Goal: Task Accomplishment & Management: Manage account settings

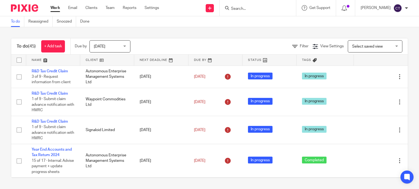
click at [254, 7] on input "Search" at bounding box center [254, 9] width 49 height 5
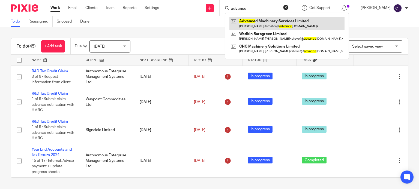
type input "advance"
click at [251, 22] on link at bounding box center [286, 23] width 115 height 13
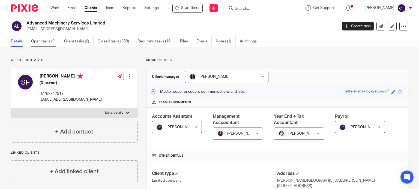
click at [39, 40] on link "Open tasks (9)" at bounding box center [45, 41] width 29 height 11
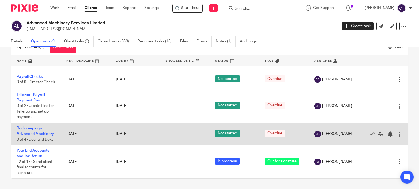
scroll to position [19, 0]
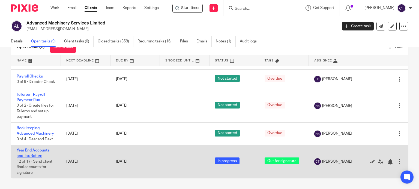
click at [36, 151] on link "Year End Accounts and Tax Return" at bounding box center [33, 153] width 33 height 9
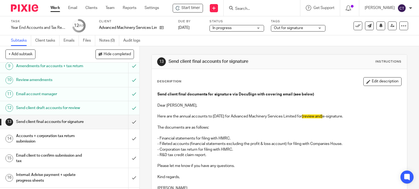
scroll to position [171, 0]
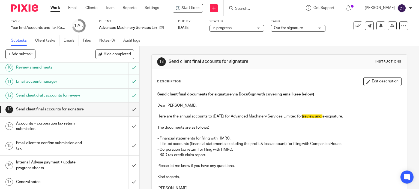
click at [314, 83] on div "Description Edit description" at bounding box center [279, 81] width 245 height 9
click at [183, 8] on span "Start timer" at bounding box center [190, 8] width 19 height 6
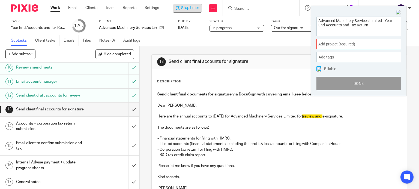
click at [333, 46] on span "Add project (required) :" at bounding box center [352, 44] width 69 height 6
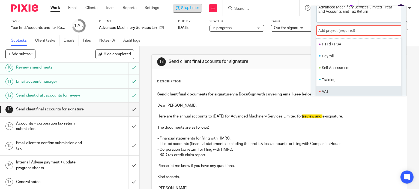
scroll to position [27, 0]
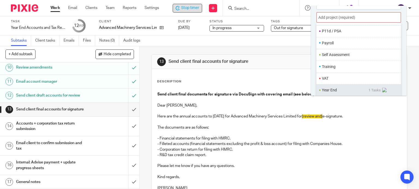
click at [328, 88] on li "Year End" at bounding box center [345, 91] width 47 height 6
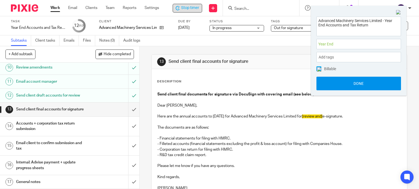
click at [344, 86] on button "Done" at bounding box center [358, 84] width 85 height 14
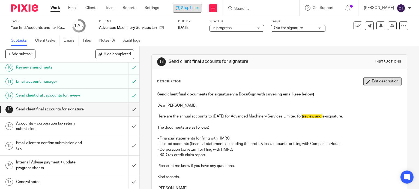
click at [382, 82] on button "Edit description" at bounding box center [382, 81] width 38 height 9
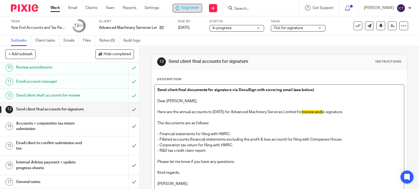
click at [312, 111] on span "[review and]" at bounding box center [312, 112] width 20 height 4
drag, startPoint x: 155, startPoint y: 149, endPoint x: 215, endPoint y: 153, distance: 60.1
click at [215, 153] on div "Send client final documents for signature via DocuSign with covering email (see…" at bounding box center [279, 138] width 249 height 106
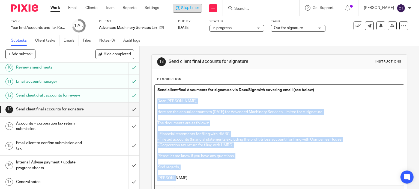
drag, startPoint x: 155, startPoint y: 101, endPoint x: 203, endPoint y: 177, distance: 89.7
click at [203, 177] on div "Send client final documents for signature via DocuSign with covering email (see…" at bounding box center [279, 135] width 249 height 101
copy div "Dear Stephen, Here are the annual accounts to 31 Dec 2024 for Advanced Machiner…"
click at [327, 121] on p "The documents are as follows:" at bounding box center [279, 123] width 244 height 5
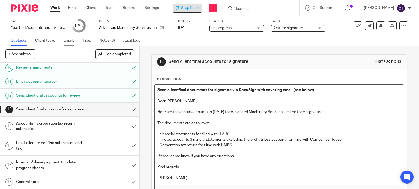
click at [69, 41] on link "Emails" at bounding box center [71, 40] width 15 height 11
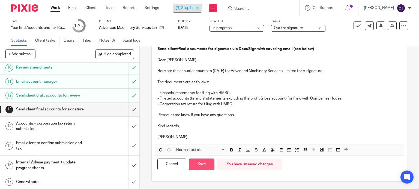
click at [194, 165] on button "Save" at bounding box center [201, 165] width 25 height 12
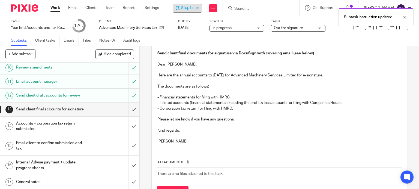
scroll to position [46, 0]
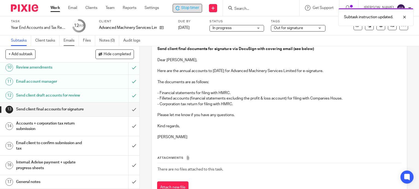
click at [68, 37] on link "Emails" at bounding box center [71, 40] width 15 height 11
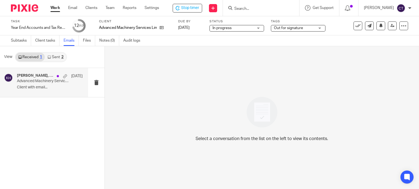
click at [38, 80] on p "Advanced Machinery Services Limited - Year End Accounts" at bounding box center [43, 81] width 53 height 5
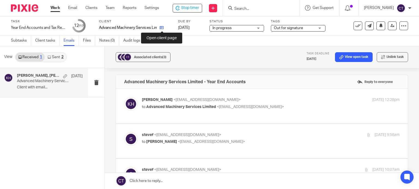
click at [161, 27] on icon at bounding box center [161, 28] width 4 height 4
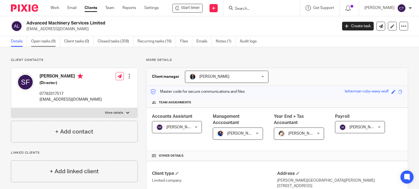
click at [40, 41] on link "Open tasks (9)" at bounding box center [45, 41] width 29 height 11
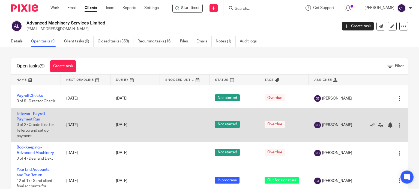
scroll to position [19, 0]
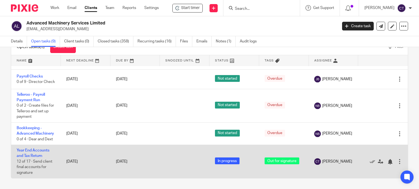
click at [28, 152] on td "Year End Accounts and Tax Return 12 of 17 · Send client final accounts for sign…" at bounding box center [36, 162] width 50 height 34
click at [28, 153] on link "Year End Accounts and Tax Return" at bounding box center [33, 153] width 33 height 9
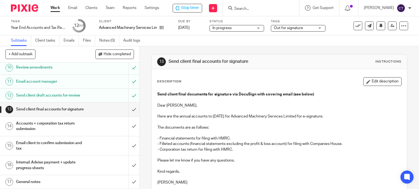
scroll to position [171, 0]
click at [130, 106] on input "submit" at bounding box center [69, 110] width 139 height 14
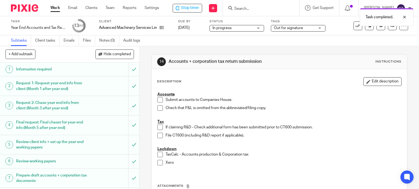
click at [242, 7] on div "Task completed." at bounding box center [311, 15] width 204 height 21
click at [193, 7] on span "Stop timer" at bounding box center [190, 8] width 18 height 6
click at [236, 8] on div "Task completed." at bounding box center [311, 15] width 204 height 21
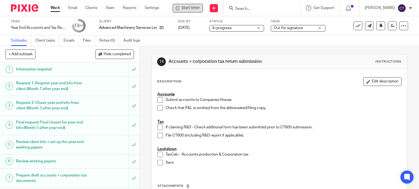
click at [237, 8] on input "Search" at bounding box center [258, 9] width 49 height 5
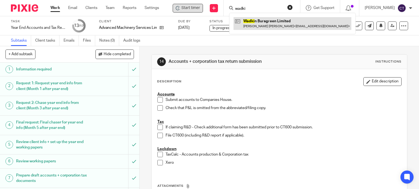
type input "wadki"
click at [246, 22] on link at bounding box center [292, 23] width 118 height 13
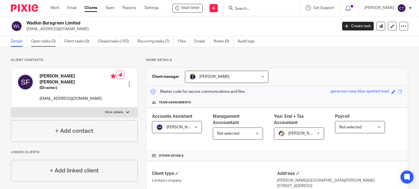
click at [44, 42] on link "Open tasks (3)" at bounding box center [45, 41] width 29 height 11
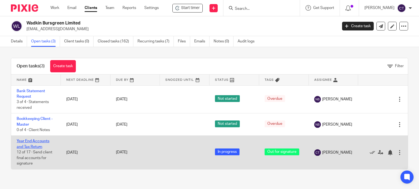
click at [31, 143] on link "Year End Accounts and Tax Return" at bounding box center [33, 144] width 33 height 9
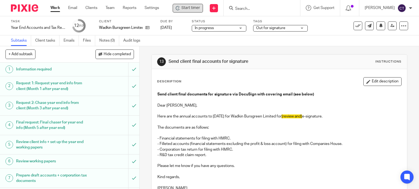
click at [185, 6] on span "Start timer" at bounding box center [190, 8] width 19 height 6
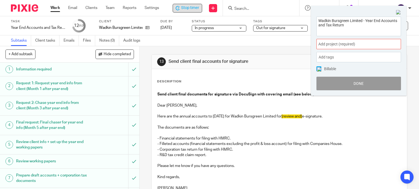
click at [329, 44] on span "Add project (required) :" at bounding box center [352, 44] width 69 height 6
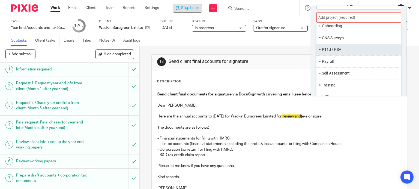
scroll to position [204, 0]
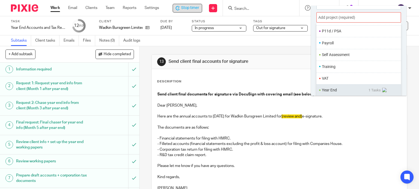
click at [324, 88] on li "Year End" at bounding box center [345, 91] width 47 height 6
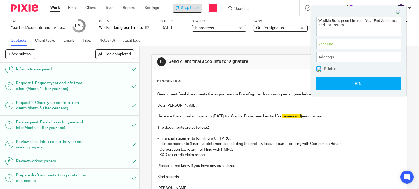
scroll to position [0, 0]
click at [324, 88] on button "Done" at bounding box center [358, 84] width 85 height 14
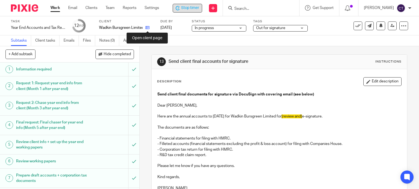
click at [147, 26] on icon at bounding box center [147, 28] width 4 height 4
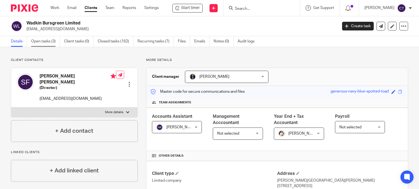
click at [37, 40] on link "Open tasks (3)" at bounding box center [45, 41] width 29 height 11
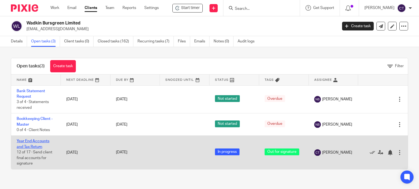
click at [25, 141] on link "Year End Accounts and Tax Return" at bounding box center [33, 144] width 33 height 9
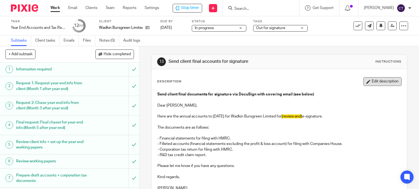
click at [365, 79] on button "Edit description" at bounding box center [382, 81] width 38 height 9
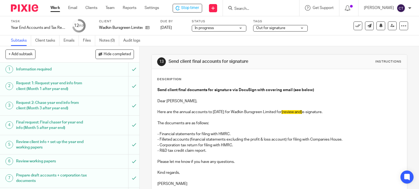
click at [291, 112] on span "[review and]" at bounding box center [291, 112] width 20 height 4
drag, startPoint x: 156, startPoint y: 151, endPoint x: 221, endPoint y: 152, distance: 64.6
click at [221, 152] on p "- R&D tax credit claim report." at bounding box center [279, 150] width 244 height 5
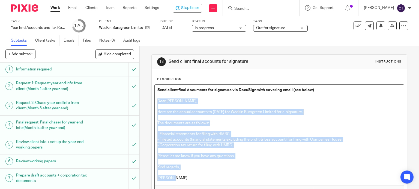
drag, startPoint x: 155, startPoint y: 100, endPoint x: 248, endPoint y: 180, distance: 123.7
click at [248, 180] on div "Send client final documents for signature via DocuSign with covering email (see…" at bounding box center [279, 135] width 249 height 101
copy div "Dear Stephen, Here are the annual accounts to 31 Dec 2024 for Wadkin Bursgreen …"
click at [200, 167] on p "Kind regards," at bounding box center [279, 167] width 244 height 5
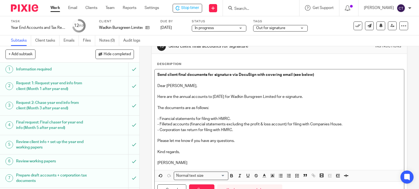
scroll to position [41, 0]
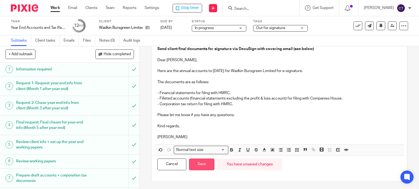
click at [200, 163] on button "Save" at bounding box center [201, 165] width 25 height 12
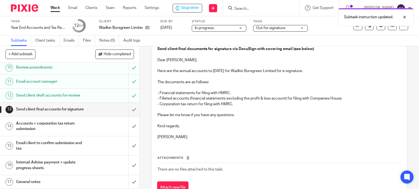
scroll to position [171, 0]
click at [128, 107] on input "submit" at bounding box center [69, 110] width 139 height 14
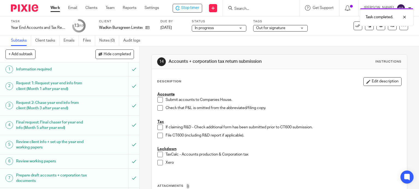
click at [234, 7] on div "Task completed." at bounding box center [311, 15] width 204 height 21
click at [247, 7] on div "Task completed." at bounding box center [311, 15] width 204 height 21
click at [237, 7] on input "Search" at bounding box center [258, 9] width 49 height 5
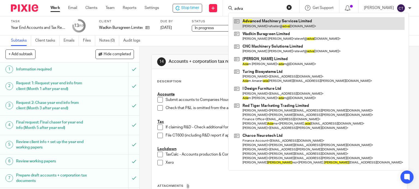
type input "adva"
click at [259, 28] on link at bounding box center [319, 23] width 172 height 13
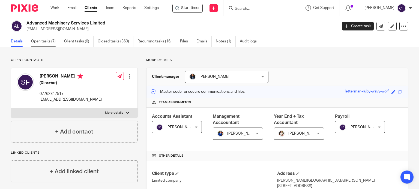
click at [34, 41] on link "Open tasks (7)" at bounding box center [45, 41] width 29 height 11
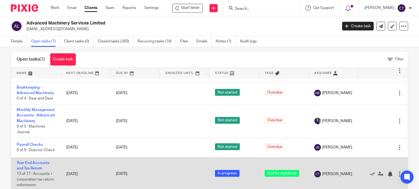
scroll to position [19, 0]
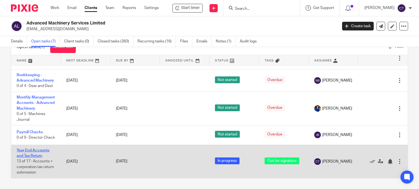
click at [38, 153] on link "Year End Accounts and Tax Return" at bounding box center [33, 153] width 33 height 9
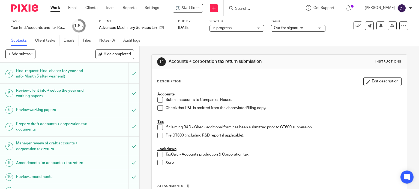
scroll to position [55, 0]
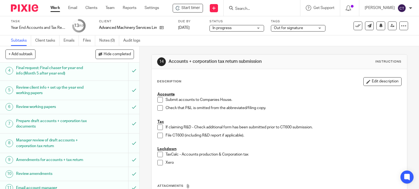
click at [302, 28] on span "Out for signature" at bounding box center [288, 28] width 29 height 4
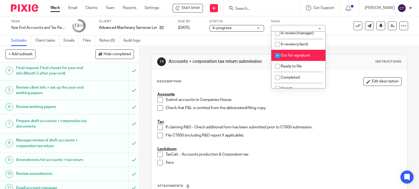
scroll to position [82, 0]
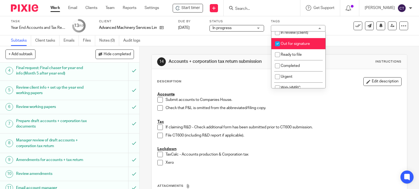
click at [277, 48] on input "checkbox" at bounding box center [277, 44] width 10 height 10
checkbox input "false"
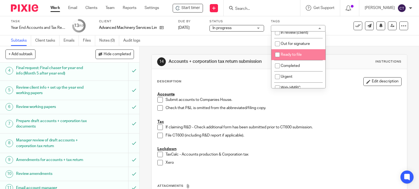
click at [276, 60] on input "checkbox" at bounding box center [277, 55] width 10 height 10
checkbox input "true"
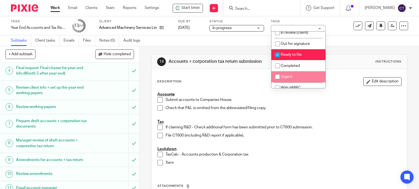
click at [293, 103] on div "Submit accounts to Companies House." at bounding box center [283, 101] width 236 height 8
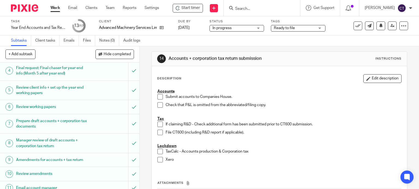
scroll to position [0, 0]
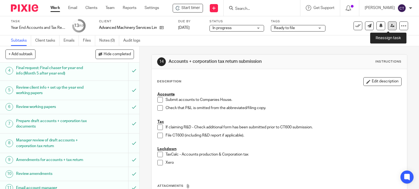
click at [390, 26] on link at bounding box center [392, 26] width 9 height 9
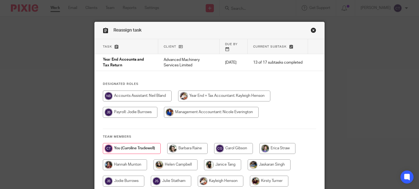
click at [204, 92] on input "radio" at bounding box center [224, 96] width 92 height 11
radio input "true"
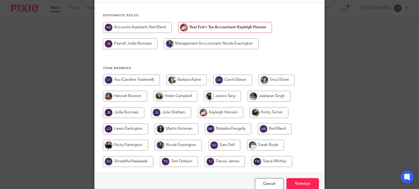
scroll to position [92, 0]
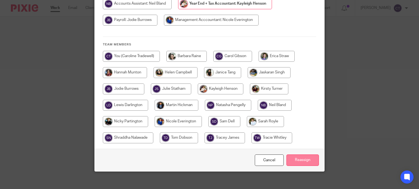
click at [296, 155] on input "Reassign" at bounding box center [302, 161] width 32 height 12
